Goal: Find specific page/section: Find specific page/section

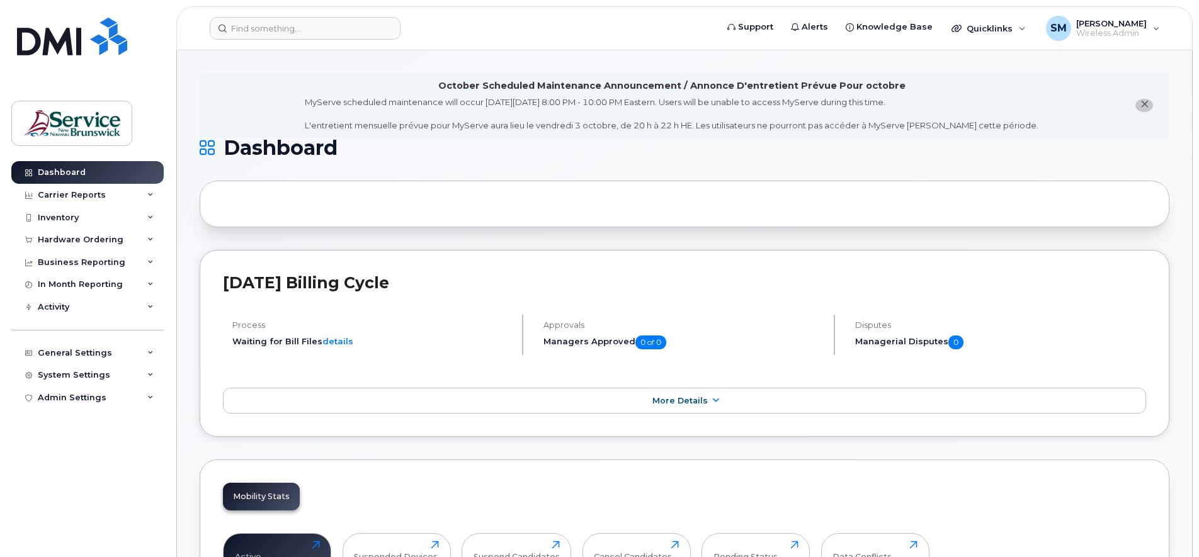
scroll to position [79, 0]
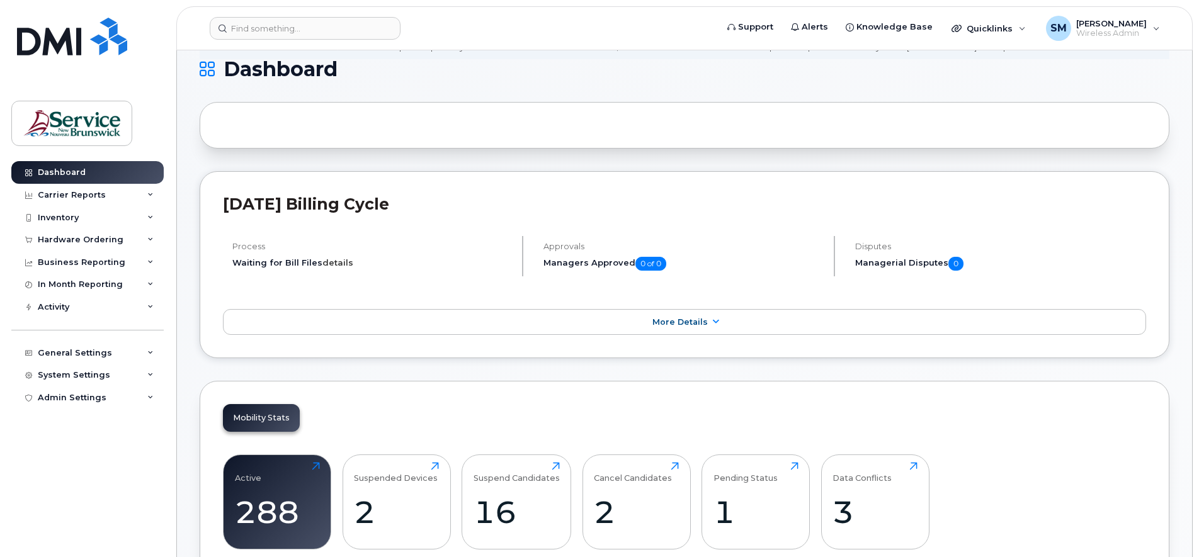
click at [332, 261] on link "details" at bounding box center [337, 262] width 31 height 10
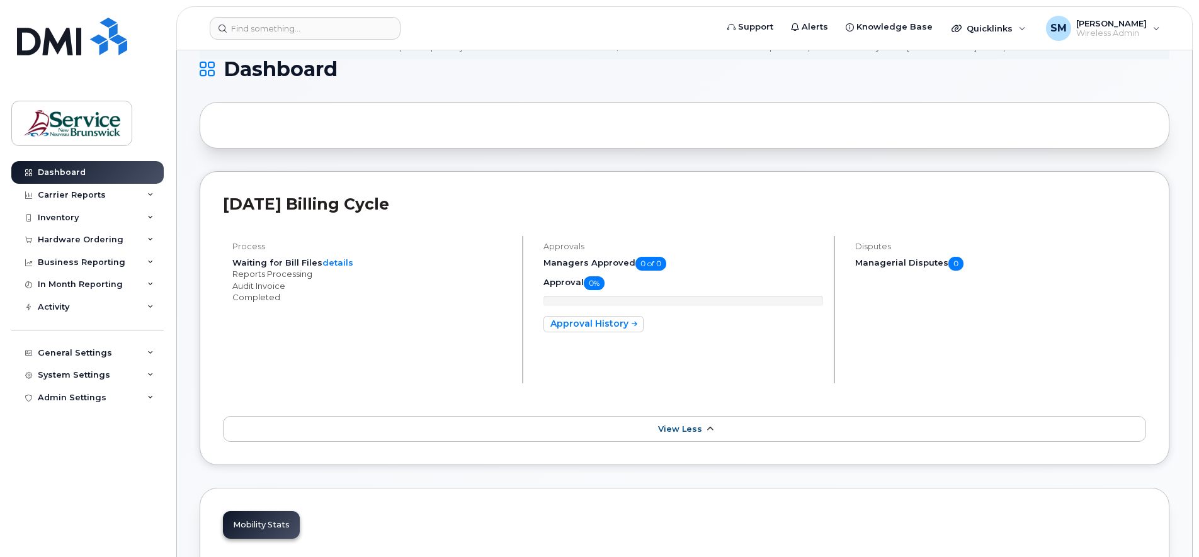
click at [691, 433] on span "View Less" at bounding box center [680, 428] width 44 height 9
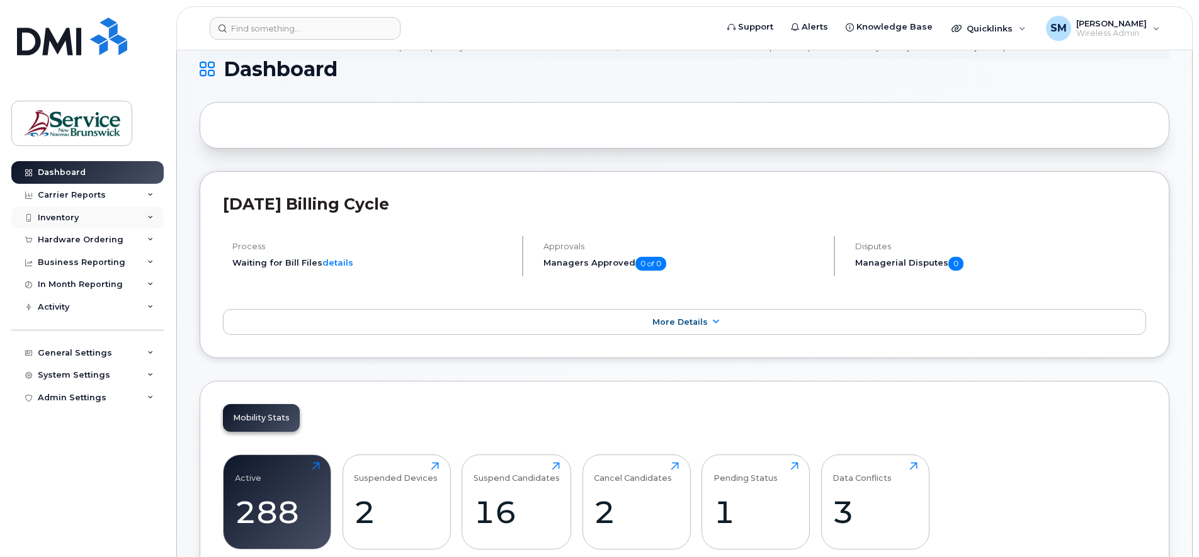
click at [150, 215] on icon at bounding box center [150, 218] width 6 height 6
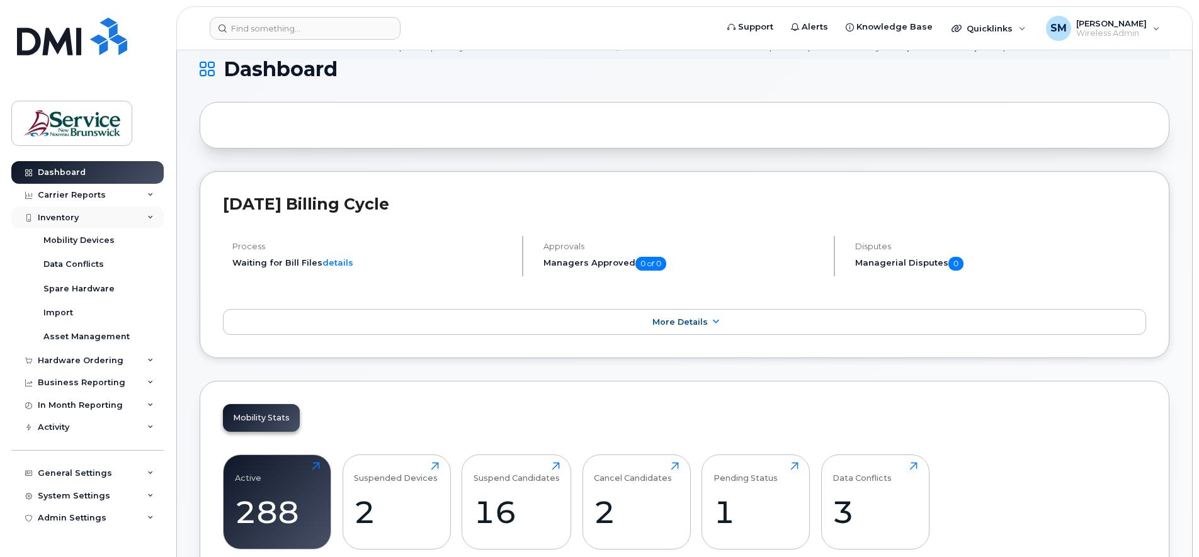
click at [148, 217] on icon at bounding box center [150, 218] width 6 height 6
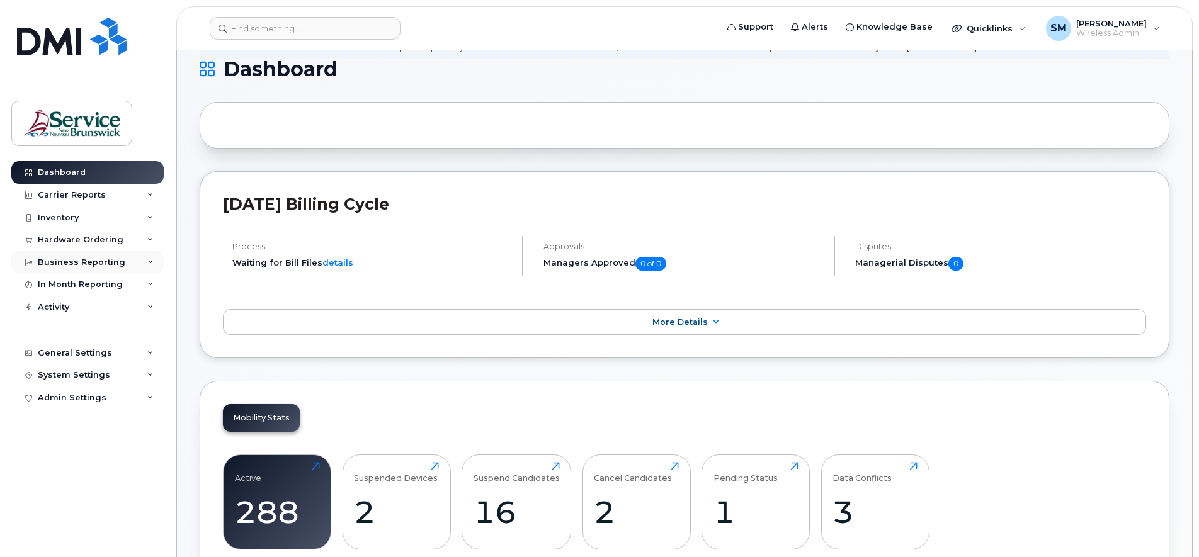
click at [148, 260] on icon at bounding box center [150, 262] width 6 height 6
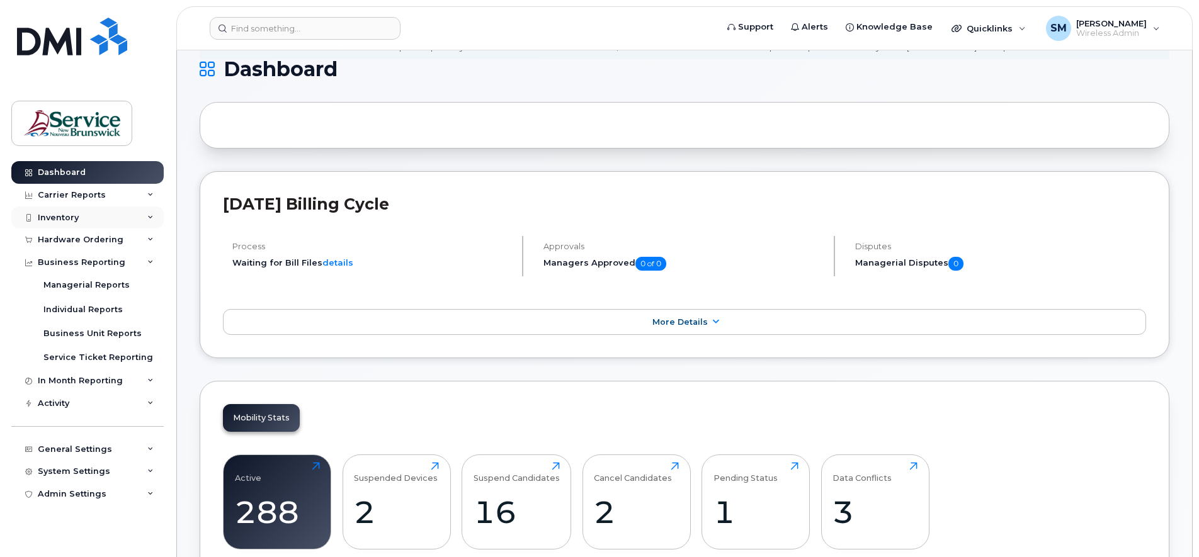
click at [132, 210] on div "Inventory" at bounding box center [87, 217] width 152 height 23
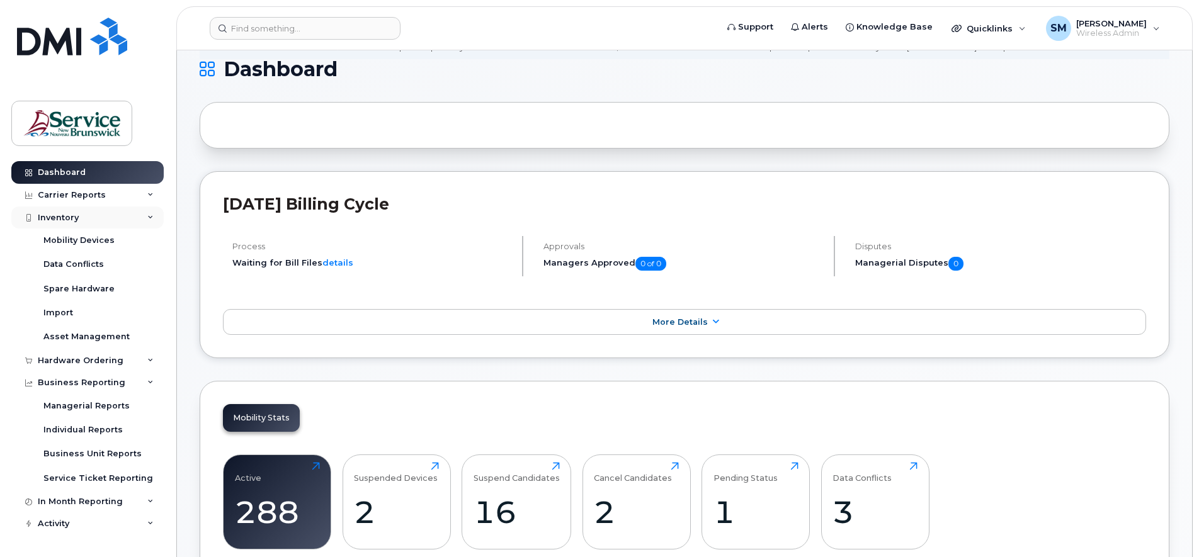
click at [148, 211] on div "Inventory" at bounding box center [87, 217] width 152 height 23
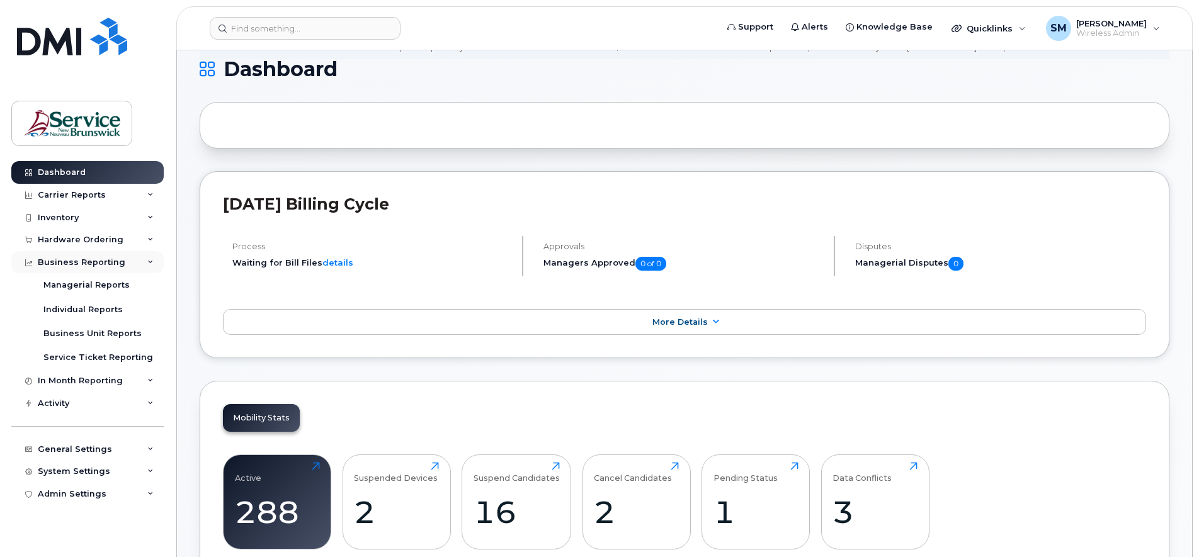
click at [148, 260] on icon at bounding box center [150, 262] width 6 height 6
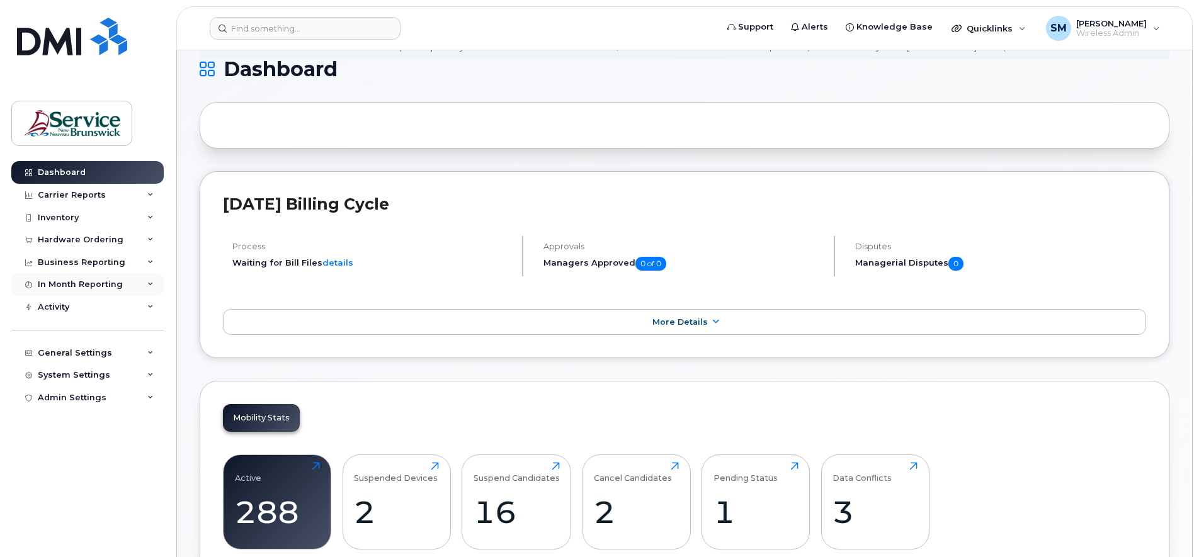
click at [155, 280] on div "In Month Reporting" at bounding box center [87, 284] width 152 height 23
click at [154, 281] on div "In Month Reporting" at bounding box center [87, 284] width 152 height 23
click at [150, 193] on icon at bounding box center [150, 195] width 6 height 6
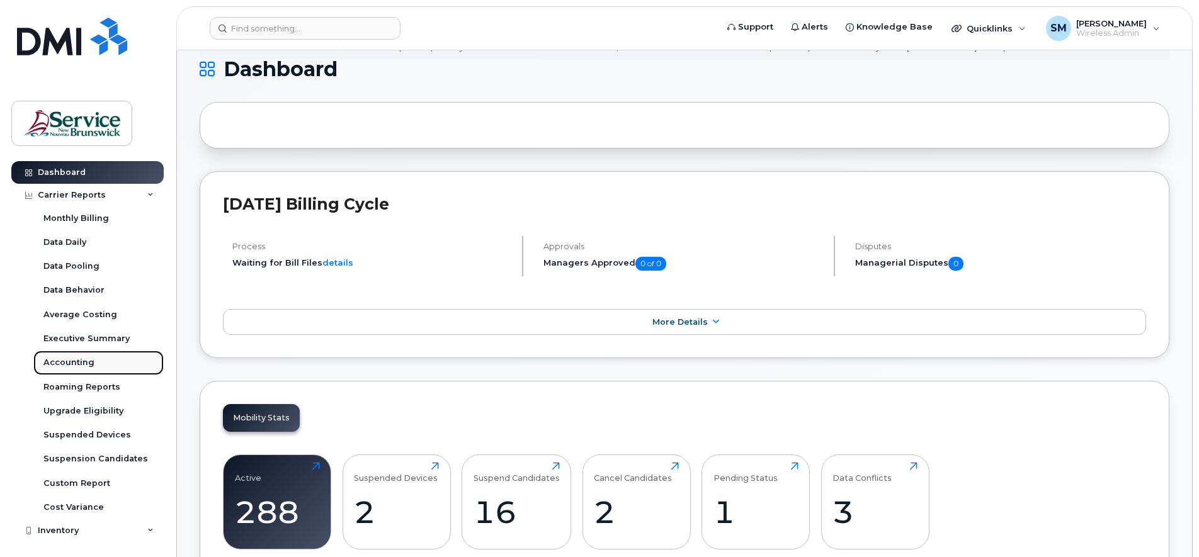
click at [71, 356] on link "Accounting" at bounding box center [98, 363] width 130 height 24
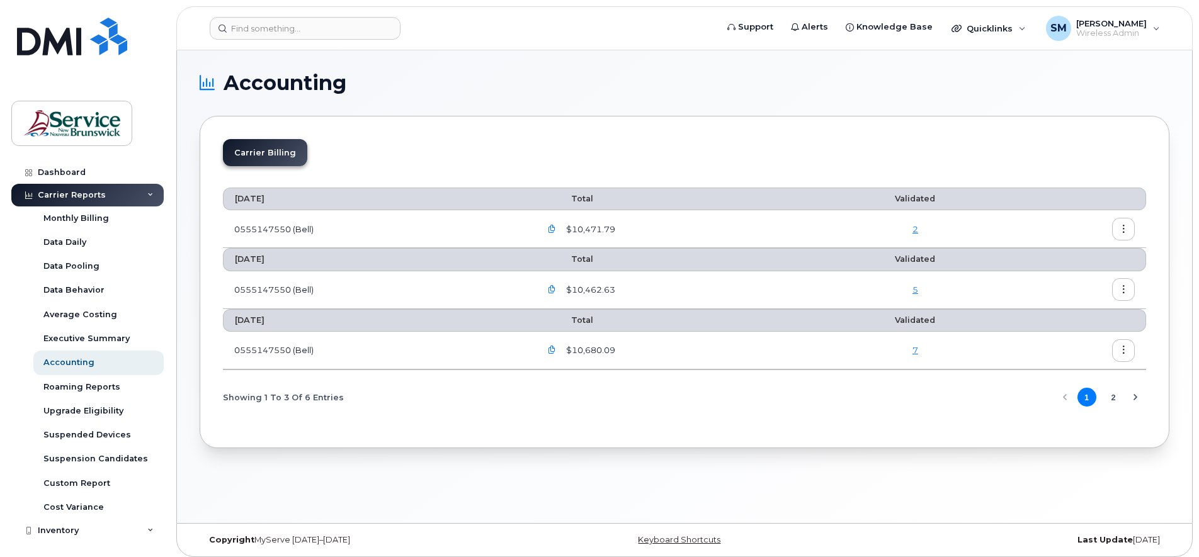
click at [147, 192] on icon at bounding box center [150, 195] width 6 height 6
